Goal: Task Accomplishment & Management: Manage account settings

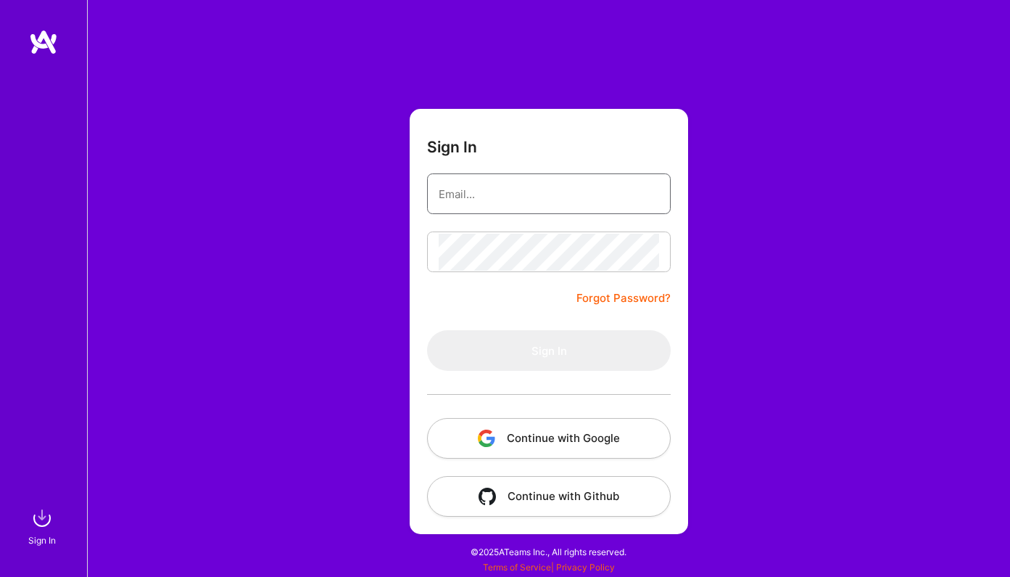
type input "[PERSON_NAME][EMAIL_ADDRESS][DOMAIN_NAME]"
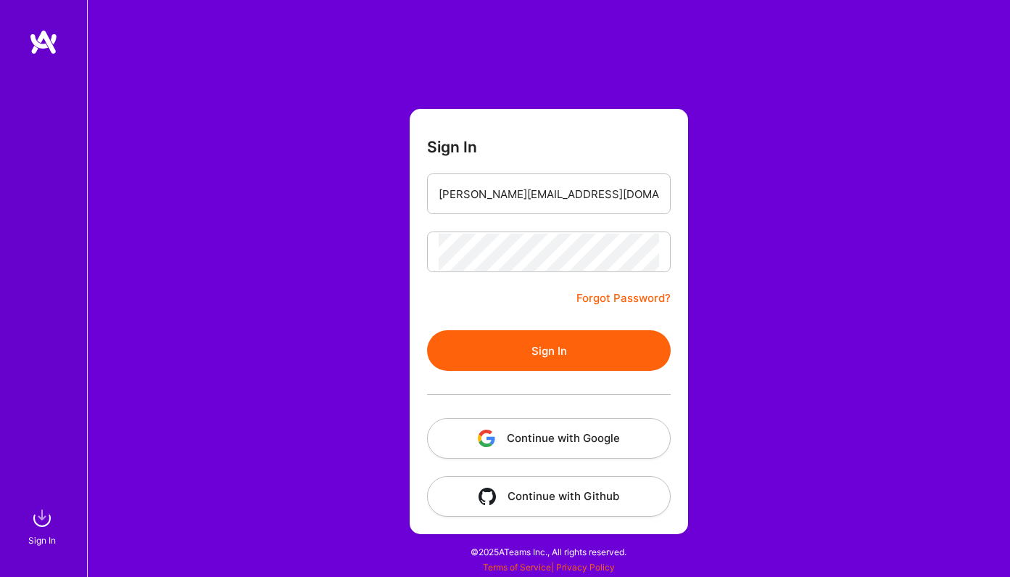
click at [543, 354] on button "Sign In" at bounding box center [549, 350] width 244 height 41
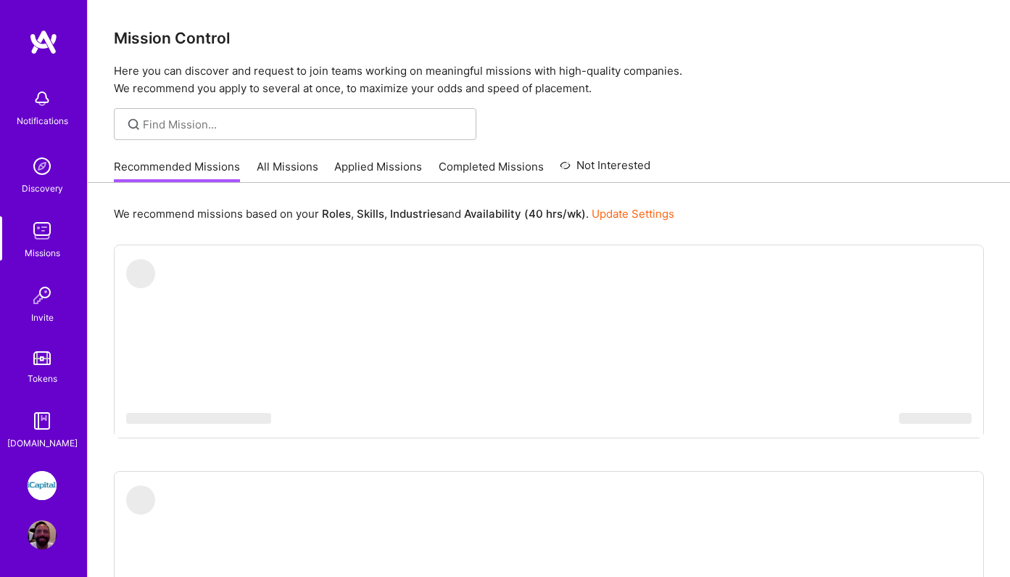
click at [389, 168] on link "Applied Missions" at bounding box center [378, 171] width 88 height 24
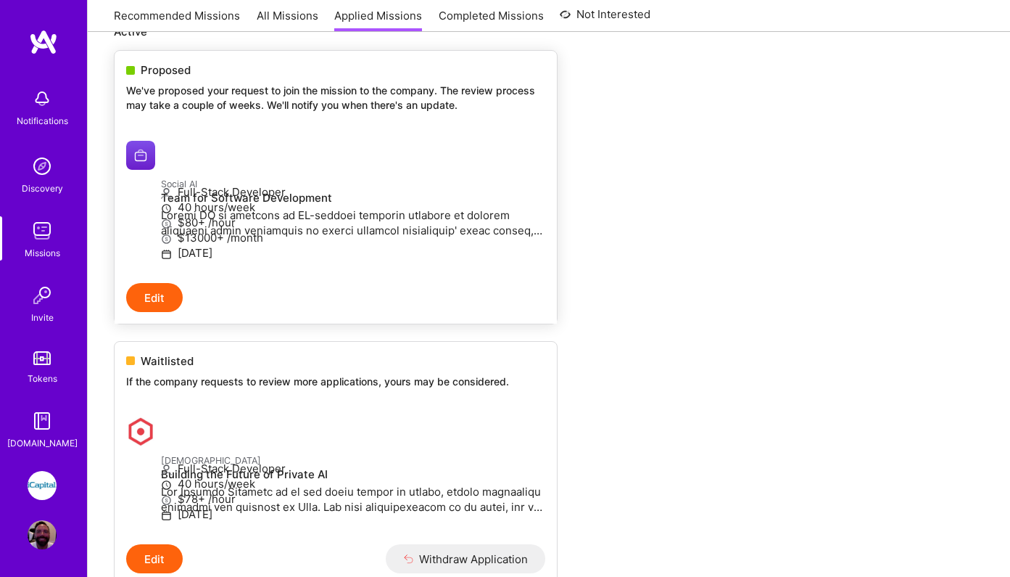
scroll to position [175, 0]
